Goal: Transaction & Acquisition: Book appointment/travel/reservation

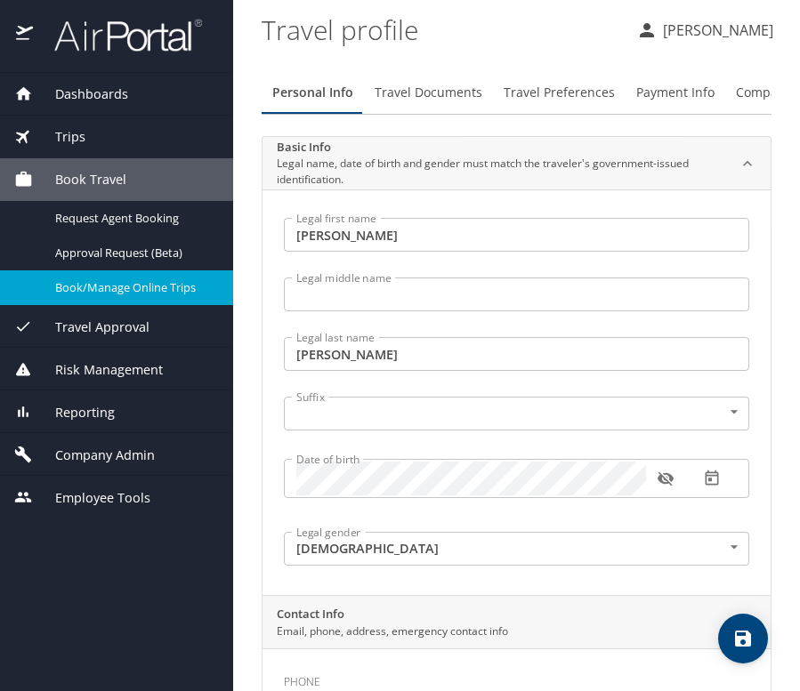
select select "US"
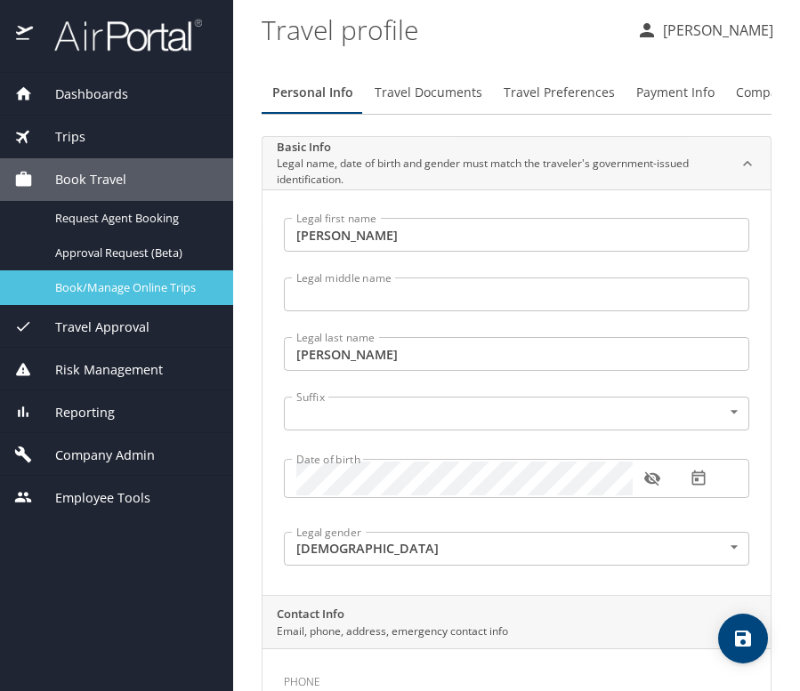
click at [102, 285] on span "Book/Manage Online Trips" at bounding box center [133, 287] width 157 height 17
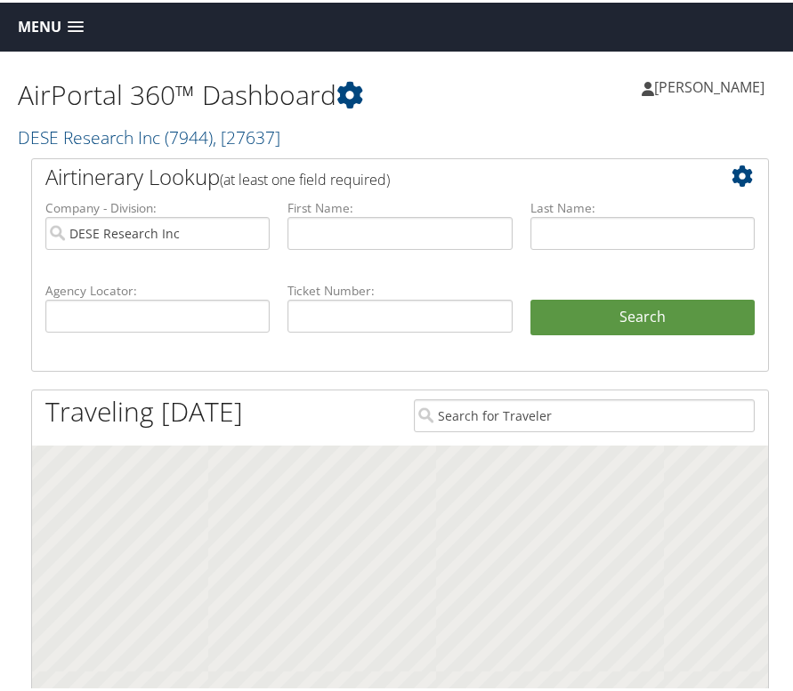
click at [669, 77] on span "[PERSON_NAME]" at bounding box center [709, 85] width 110 height 20
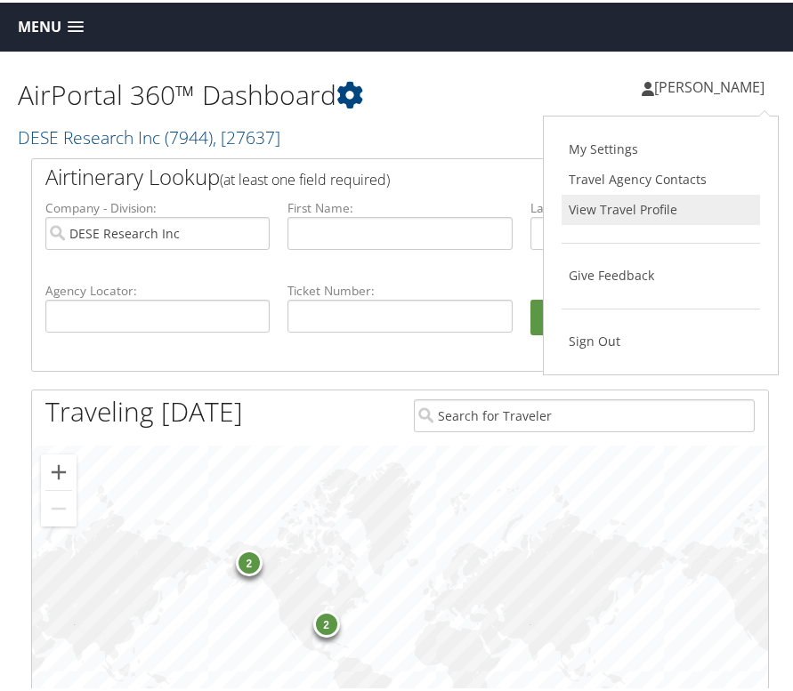
click at [616, 197] on link "View Travel Profile" at bounding box center [660, 207] width 198 height 30
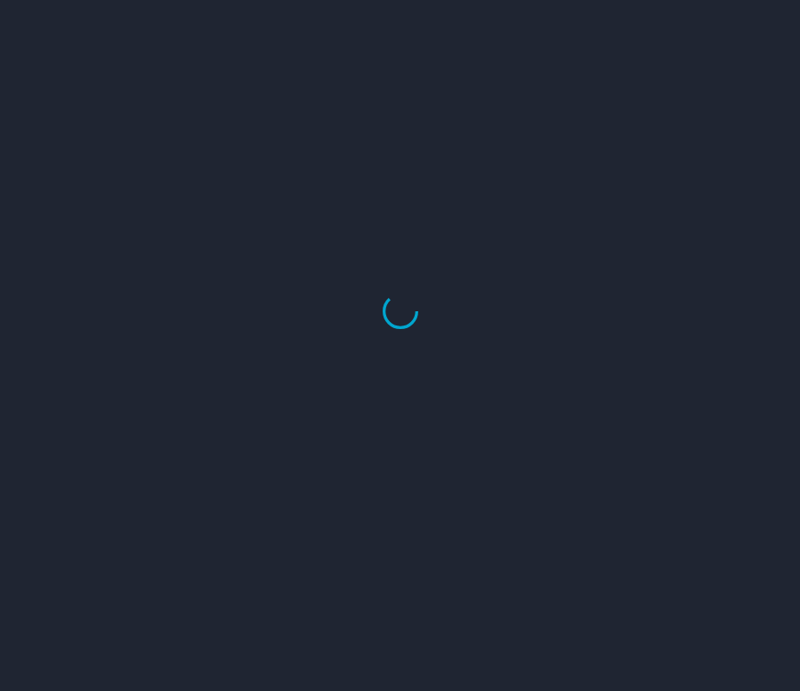
select select "US"
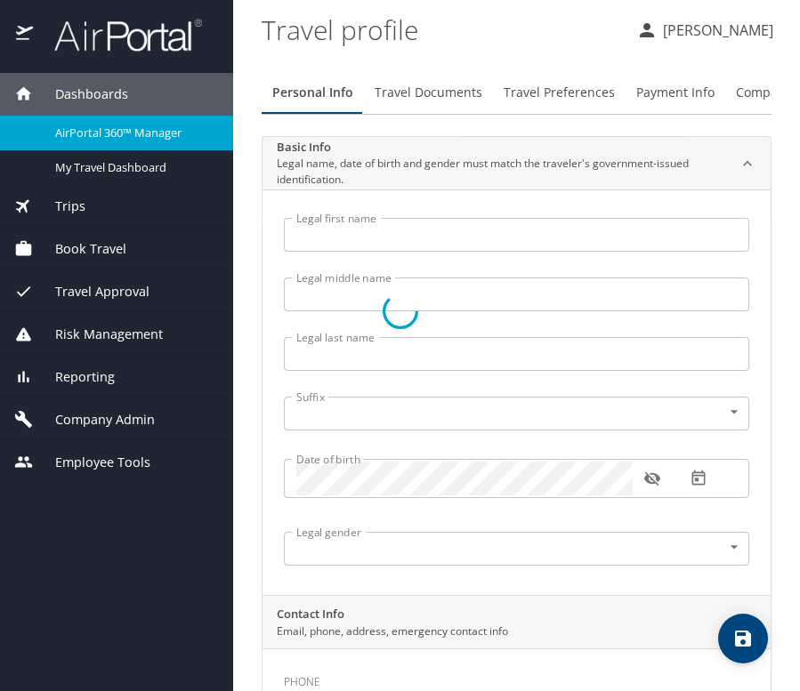
type input "Melissa"
type input "Lowery"
type input "Female"
select select "US"
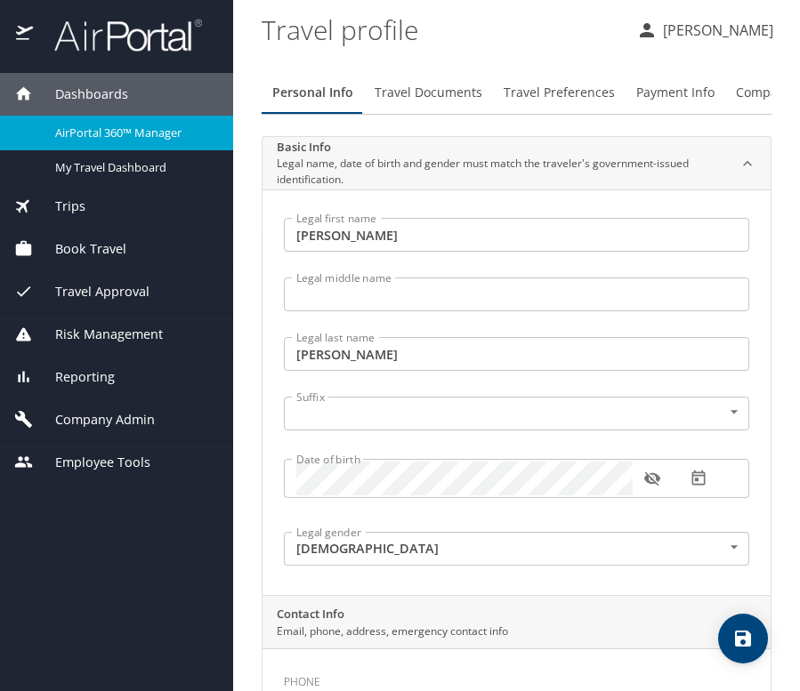
click at [109, 245] on span "Book Travel" at bounding box center [79, 249] width 93 height 20
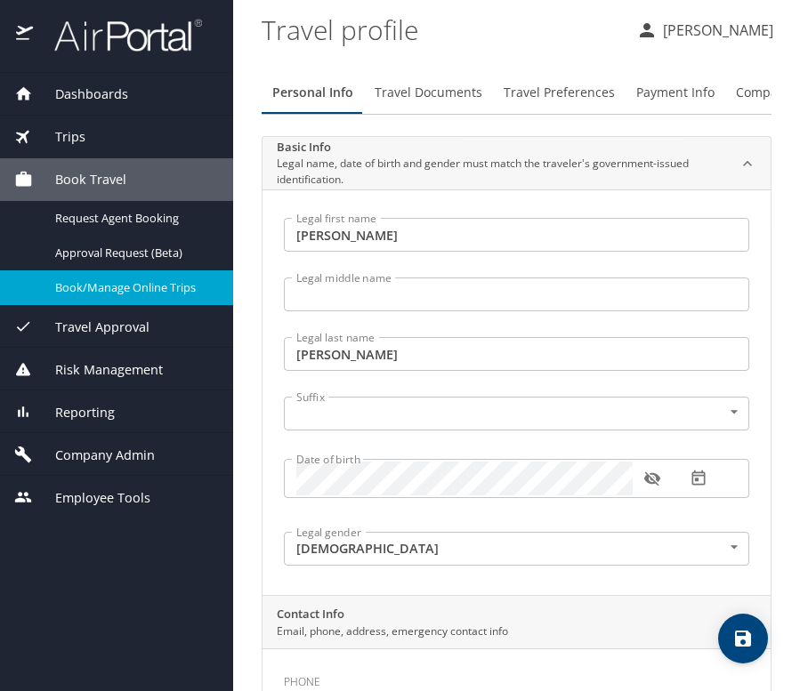
click at [122, 286] on span "Book/Manage Online Trips" at bounding box center [133, 287] width 157 height 17
